Goal: Navigation & Orientation: Find specific page/section

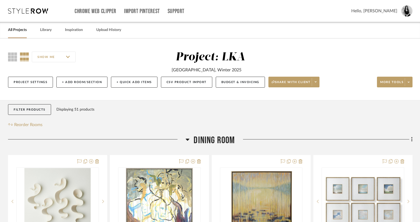
click at [19, 29] on link "All Projects" at bounding box center [17, 29] width 19 height 7
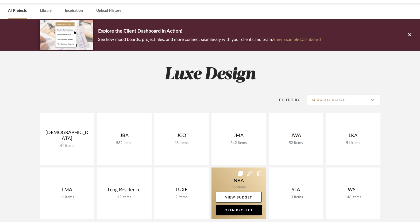
scroll to position [20, 0]
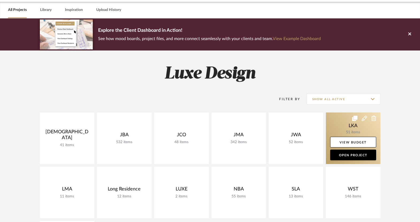
click at [347, 128] on link at bounding box center [353, 138] width 55 height 52
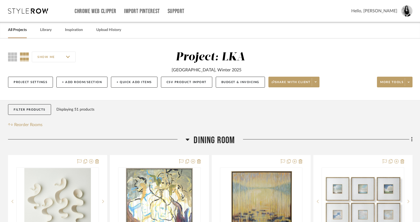
click at [16, 32] on link "All Projects" at bounding box center [17, 29] width 19 height 7
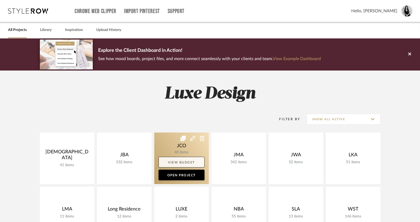
scroll to position [68, 0]
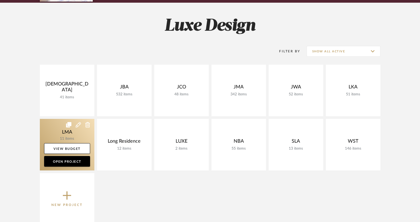
click at [52, 128] on link at bounding box center [67, 145] width 55 height 52
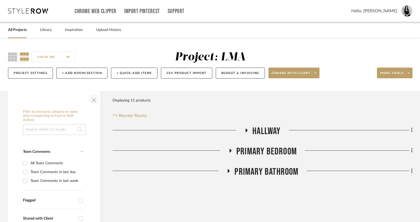
click at [90, 101] on span "button" at bounding box center [93, 99] width 13 height 13
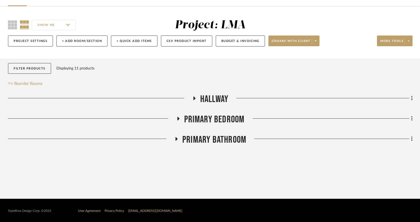
scroll to position [33, 0]
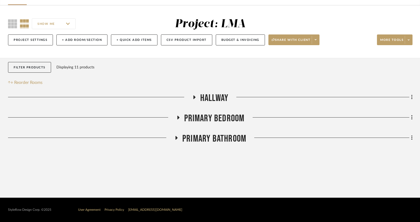
click at [178, 122] on fa-icon at bounding box center [178, 119] width 4 height 8
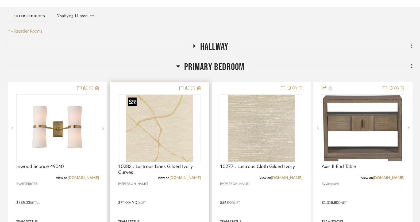
scroll to position [117, 0]
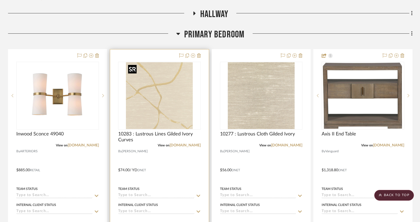
click at [167, 106] on img "0" at bounding box center [159, 95] width 67 height 67
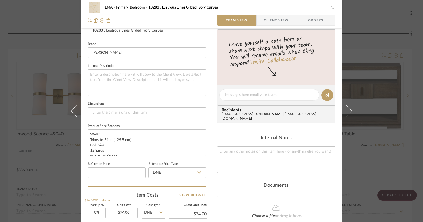
scroll to position [0, 0]
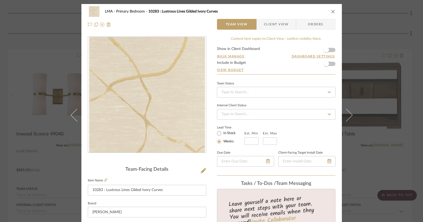
click at [331, 11] on icon "close" at bounding box center [333, 11] width 4 height 4
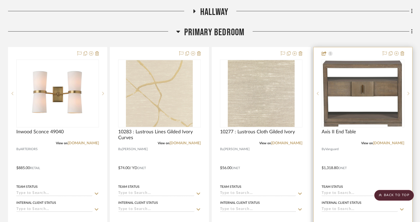
scroll to position [120, 0]
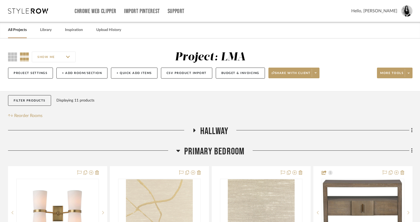
click at [11, 33] on link "All Projects" at bounding box center [17, 29] width 19 height 7
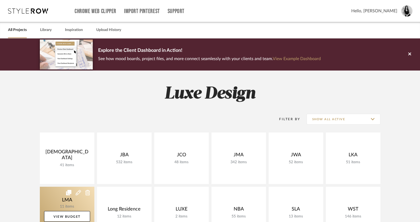
scroll to position [131, 0]
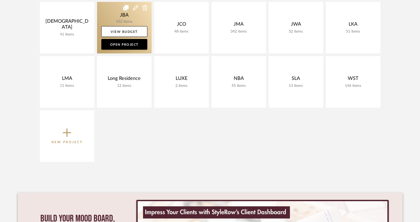
click at [120, 17] on link at bounding box center [124, 28] width 55 height 52
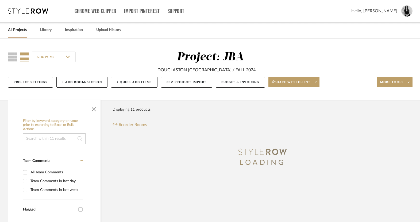
click at [93, 108] on span "button" at bounding box center [93, 108] width 13 height 13
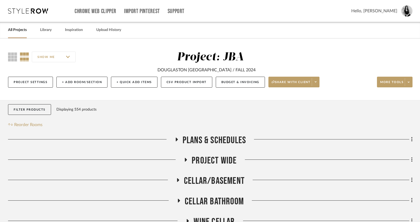
click at [20, 32] on link "All Projects" at bounding box center [17, 29] width 19 height 7
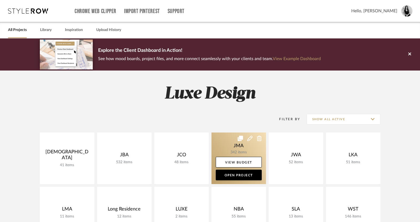
click at [241, 151] on link at bounding box center [238, 159] width 55 height 52
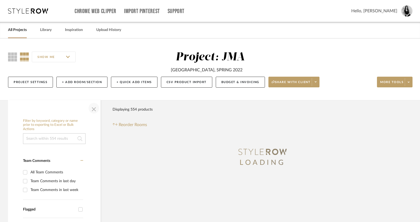
click at [95, 110] on span "button" at bounding box center [93, 108] width 13 height 13
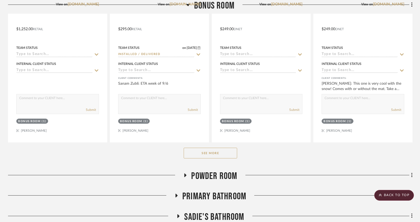
scroll to position [372, 0]
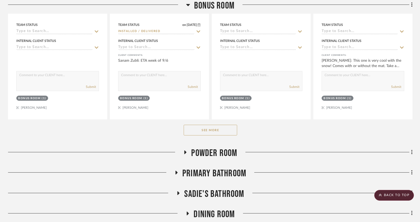
click at [206, 132] on button "See More" at bounding box center [210, 130] width 53 height 11
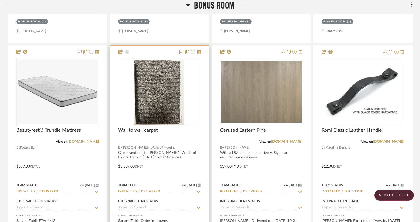
scroll to position [1883, 0]
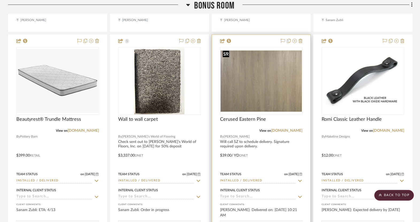
click at [0, 0] on img at bounding box center [0, 0] width 0 height 0
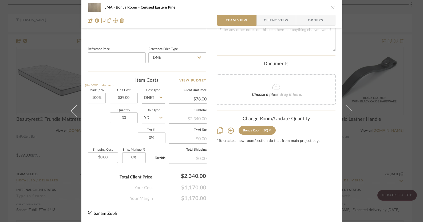
scroll to position [274, 0]
click at [335, 6] on div "JMA Bonus Room Cerused Eastern Pine Team View Client View Orders" at bounding box center [211, 14] width 261 height 28
click at [332, 7] on icon "close" at bounding box center [333, 7] width 4 height 4
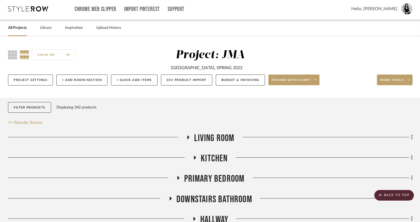
scroll to position [0, 0]
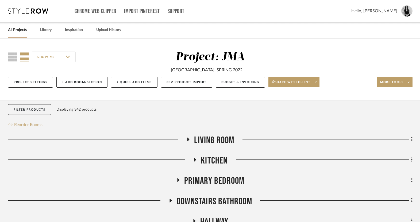
click at [14, 31] on link "All Projects" at bounding box center [17, 29] width 19 height 7
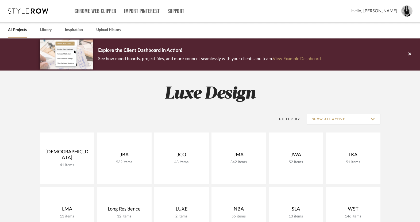
click at [14, 31] on link "All Projects" at bounding box center [17, 29] width 19 height 7
click at [19, 31] on link "All Projects" at bounding box center [17, 29] width 19 height 7
click at [333, 122] on input "Show All Active" at bounding box center [343, 119] width 74 height 11
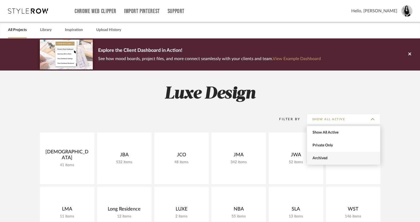
click at [324, 156] on span "Archived" at bounding box center [343, 158] width 63 height 5
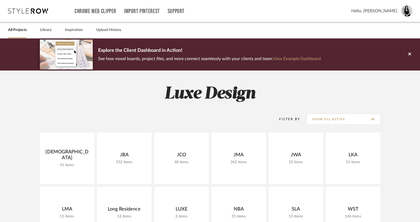
type input "Archived"
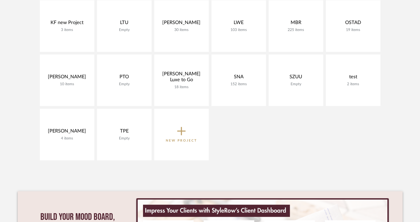
scroll to position [233, 0]
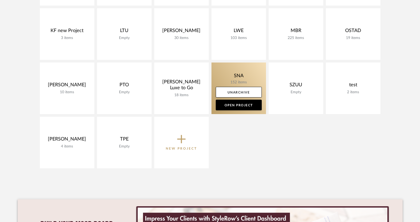
click at [240, 76] on link at bounding box center [238, 89] width 55 height 52
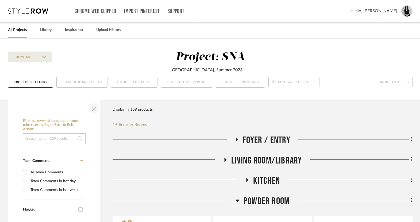
click at [96, 110] on span "button" at bounding box center [93, 108] width 13 height 13
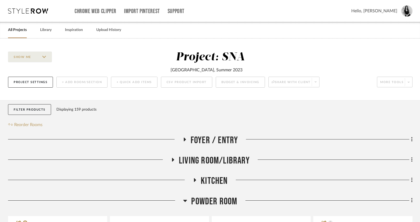
scroll to position [137, 0]
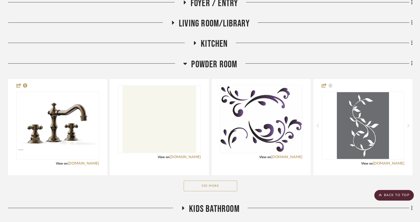
click at [185, 64] on icon at bounding box center [185, 64] width 4 height 2
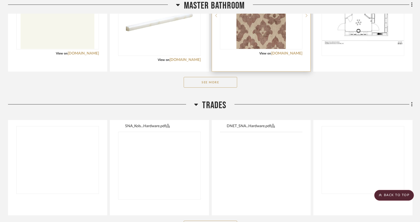
scroll to position [332, 0]
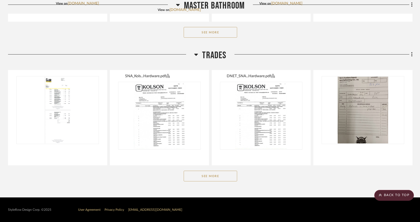
click at [213, 39] on div "See More" at bounding box center [210, 32] width 404 height 21
click at [211, 33] on button "See More" at bounding box center [210, 32] width 53 height 11
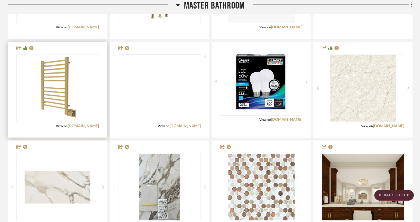
scroll to position [511, 0]
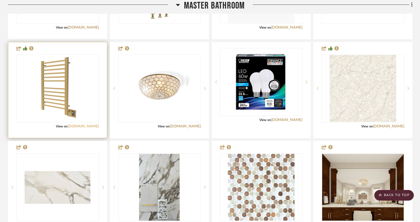
click at [71, 126] on link "ambaproducts.com" at bounding box center [83, 126] width 31 height 4
click at [68, 107] on img "0" at bounding box center [57, 88] width 49 height 67
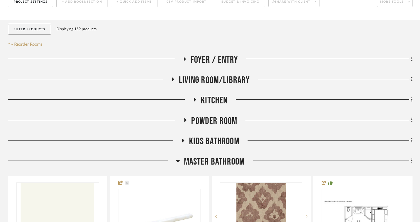
scroll to position [84, 0]
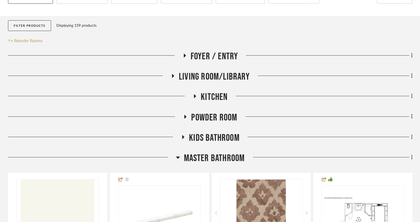
click at [179, 158] on icon at bounding box center [178, 157] width 4 height 6
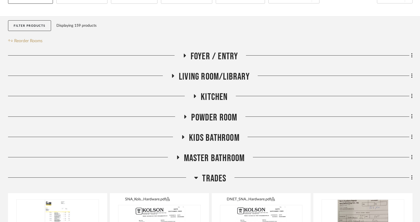
click at [197, 178] on icon at bounding box center [196, 177] width 4 height 6
